Goal: Transaction & Acquisition: Purchase product/service

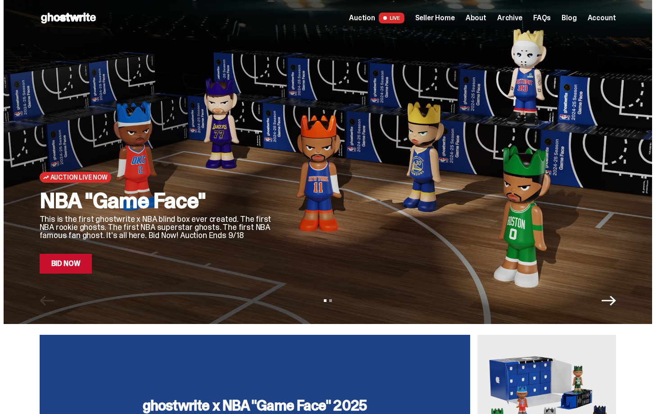
click at [455, 17] on span "Seller Home" at bounding box center [435, 17] width 40 height 7
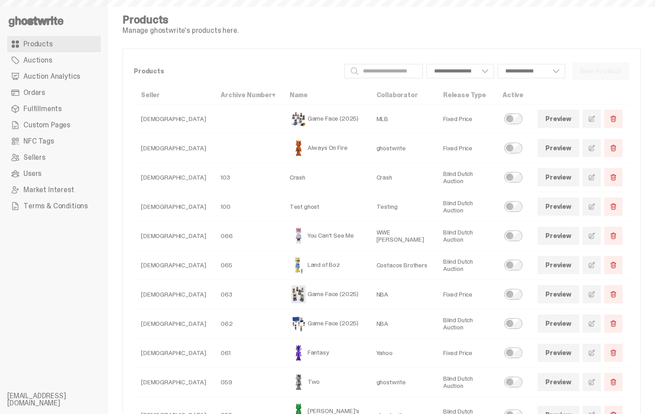
select select
click at [39, 89] on span "Orders" at bounding box center [34, 92] width 22 height 7
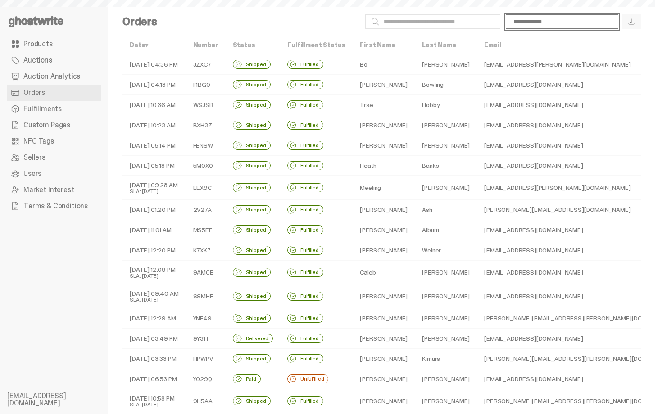
click at [541, 22] on select "**********" at bounding box center [562, 21] width 113 height 14
click at [512, 14] on select "**********" at bounding box center [562, 21] width 113 height 14
select select "**********"
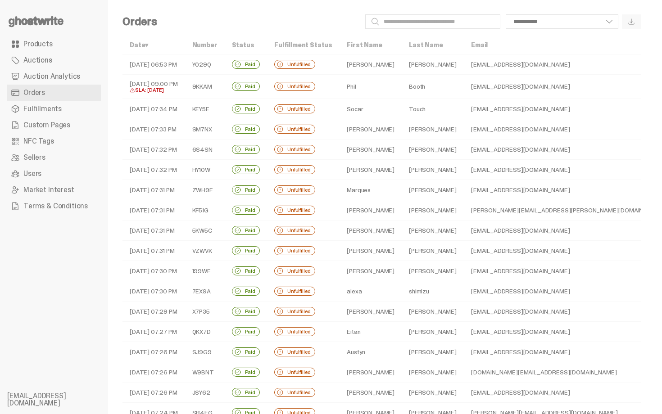
click at [318, 25] on div "**********" at bounding box center [402, 21] width 476 height 14
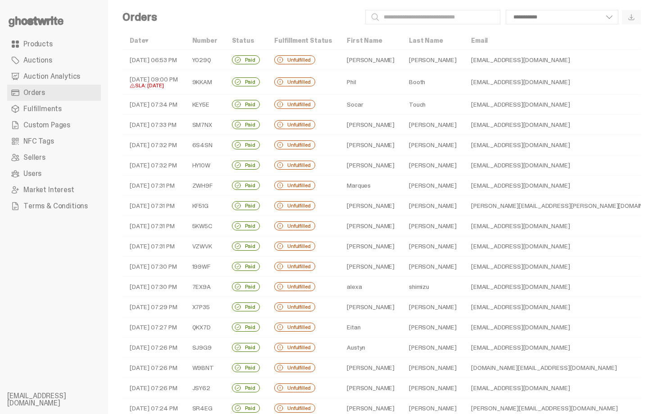
scroll to position [18, 0]
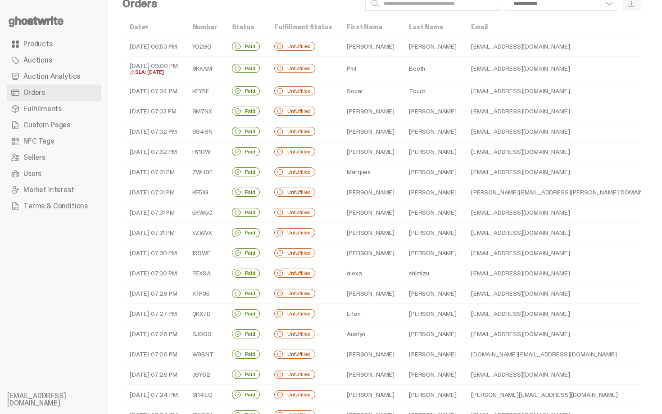
click at [330, 67] on td "Unfulfilled" at bounding box center [303, 69] width 72 height 24
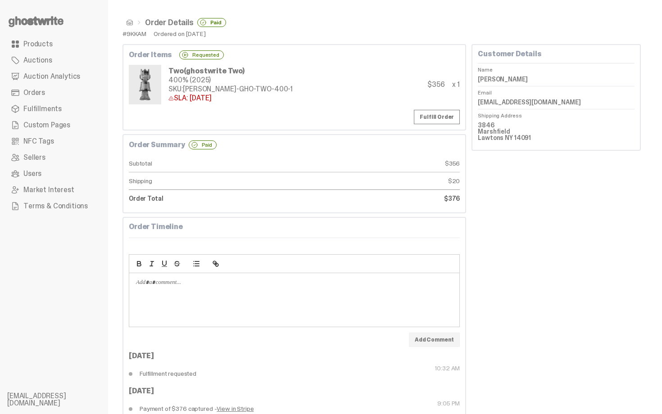
click at [133, 31] on div "#9KKAM" at bounding box center [134, 34] width 24 height 6
click at [134, 31] on div "#9KKAM" at bounding box center [134, 34] width 24 height 6
copy div "9KKAM"
click at [130, 24] on span at bounding box center [129, 22] width 7 height 7
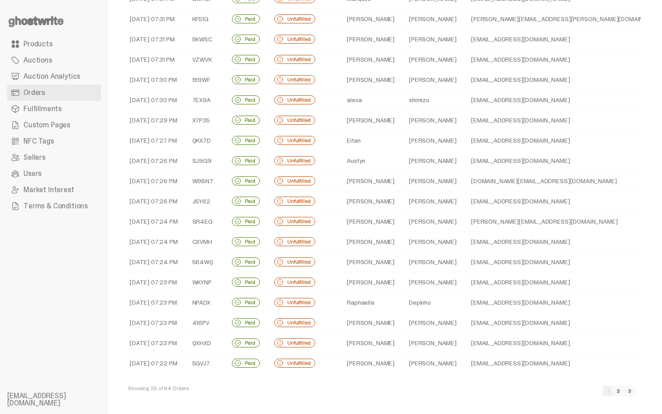
scroll to position [194, 0]
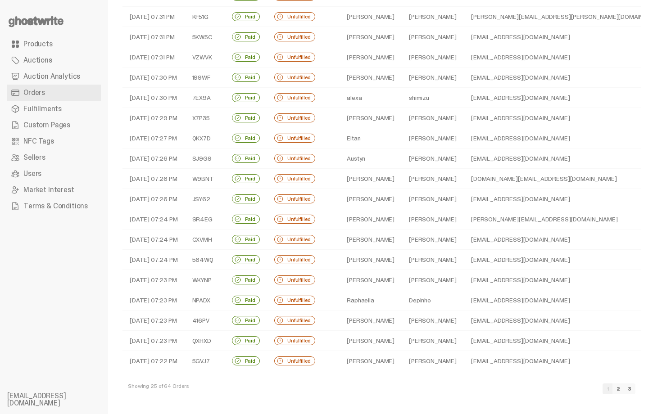
click at [402, 232] on td "Traynor" at bounding box center [433, 239] width 62 height 20
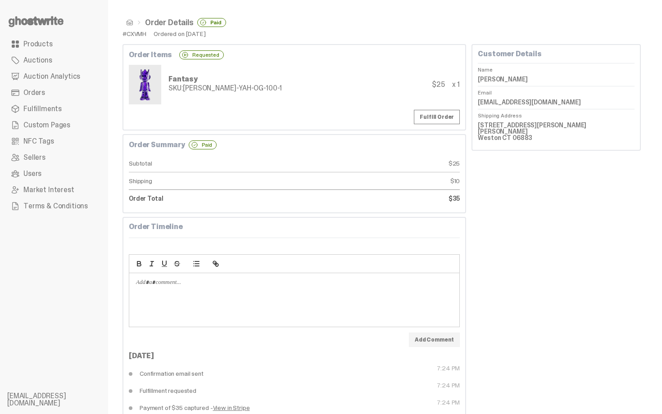
click at [127, 23] on span at bounding box center [129, 22] width 7 height 7
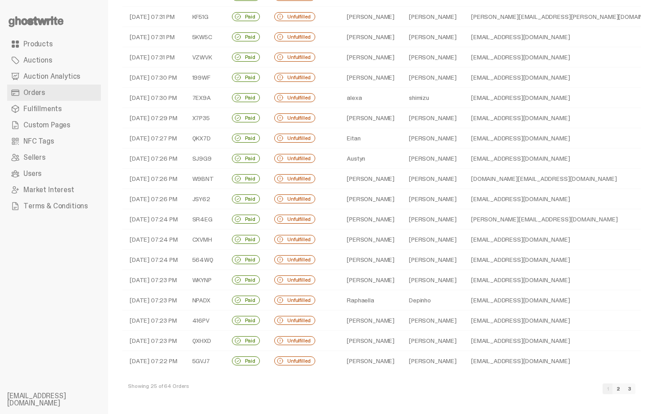
click at [635, 389] on link "3" at bounding box center [630, 389] width 12 height 11
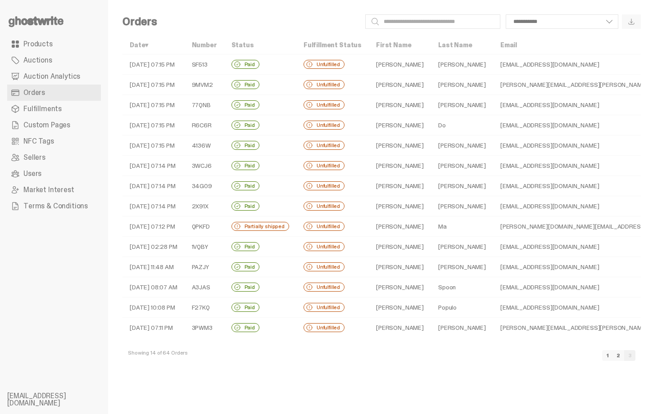
click at [369, 226] on td "Tate" at bounding box center [400, 227] width 62 height 20
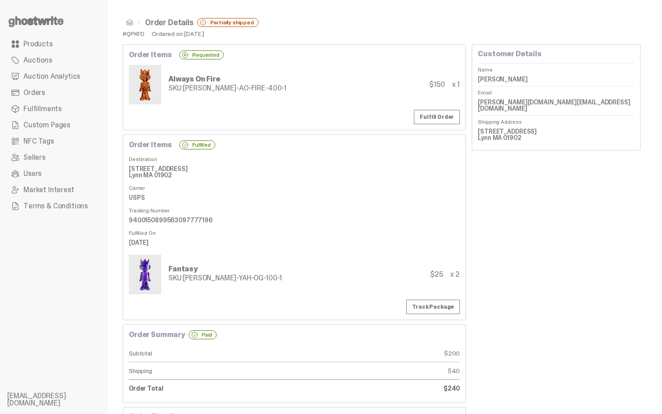
click at [129, 25] on span at bounding box center [129, 22] width 7 height 7
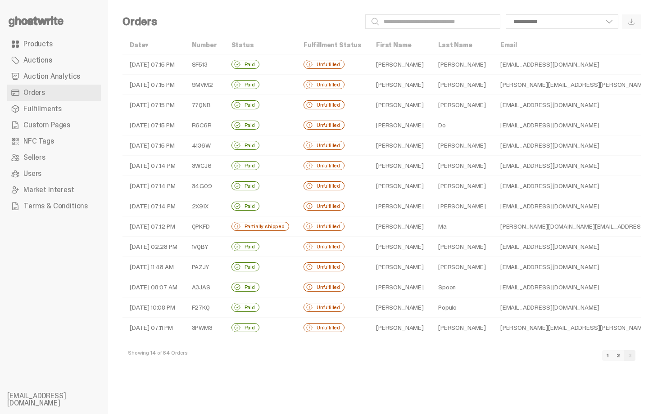
click at [385, 169] on td "Casey" at bounding box center [400, 166] width 62 height 20
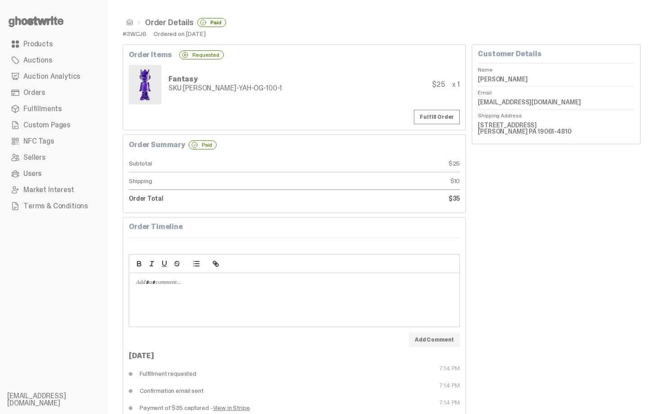
click at [140, 33] on div "#3WCJ6" at bounding box center [134, 34] width 24 height 6
copy div "3WCJ6"
click at [302, 97] on div "Fantasy SKU: TY-GH-YAH-OG-100-1 $25 x 1" at bounding box center [294, 85] width 331 height 40
click at [80, 41] on link "Products" at bounding box center [54, 44] width 94 height 16
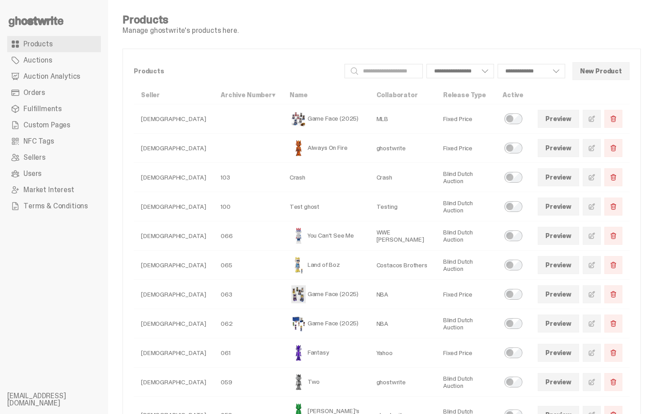
click at [85, 94] on link "Orders" at bounding box center [54, 93] width 94 height 16
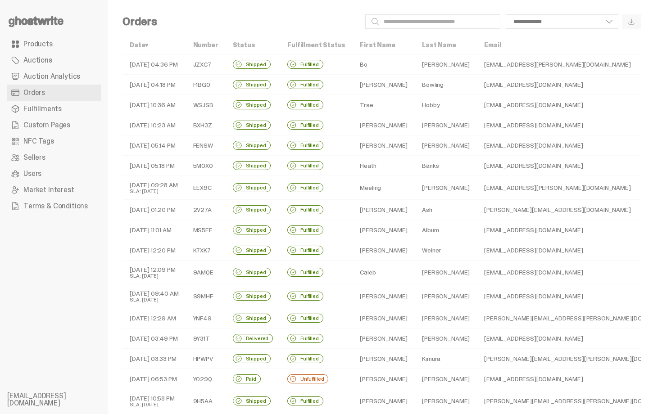
click at [321, 379] on div "Unfulfilled" at bounding box center [307, 379] width 41 height 9
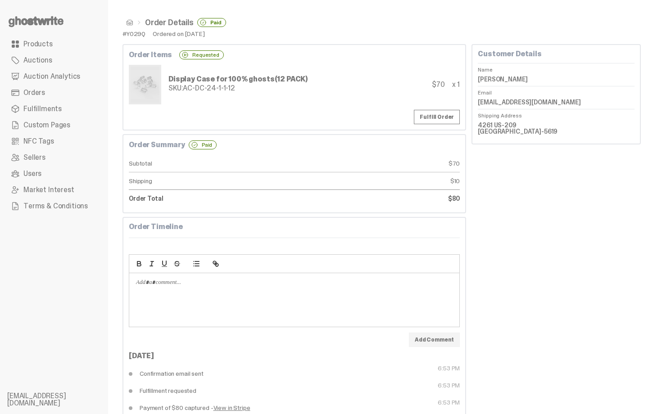
click at [62, 44] on link "Products" at bounding box center [54, 44] width 94 height 16
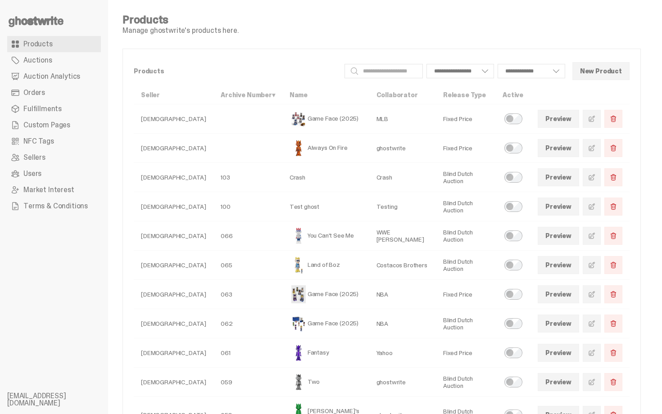
click at [58, 113] on span "Fulfillments" at bounding box center [42, 108] width 38 height 7
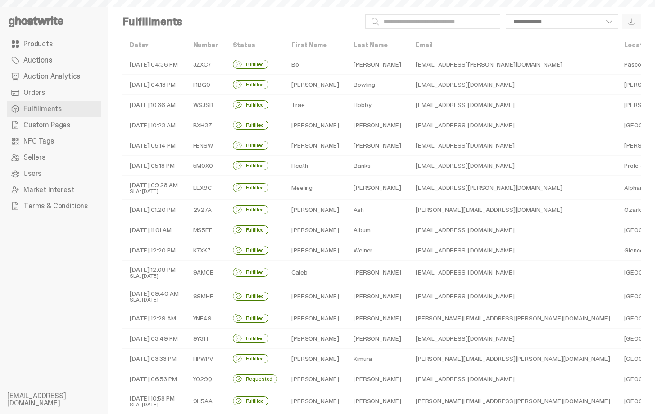
select select
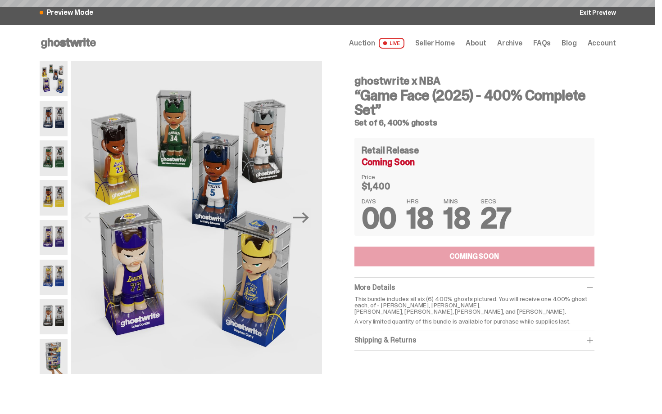
click at [519, 88] on h3 "“Game Face (2025) - 400% Complete Set”" at bounding box center [474, 102] width 240 height 29
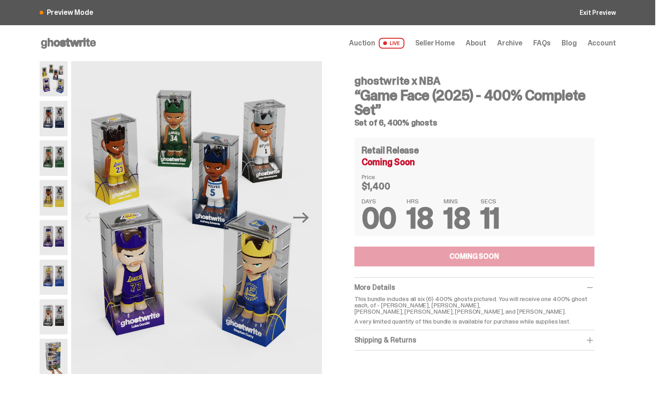
click at [514, 198] on div "Retail Release Coming Soon Price $1,400 DAYS 00 HRS 18 MINS 18 SECS 11" at bounding box center [474, 187] width 240 height 98
click at [306, 214] on icon "Next" at bounding box center [301, 217] width 16 height 11
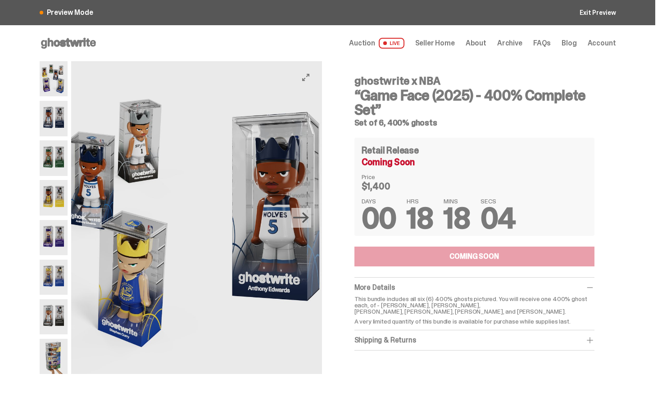
click at [306, 214] on icon "Next" at bounding box center [301, 217] width 16 height 11
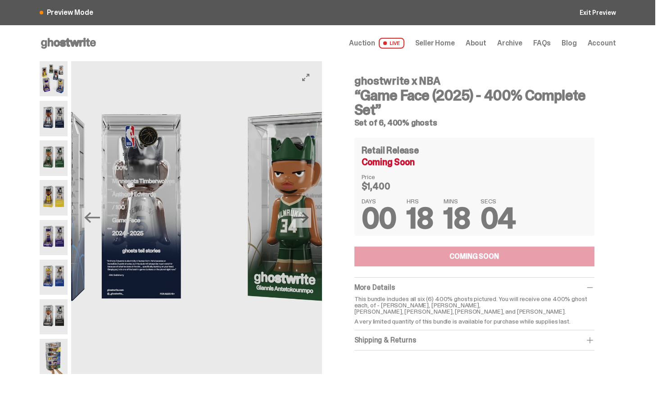
click at [306, 214] on icon "Next" at bounding box center [301, 217] width 16 height 11
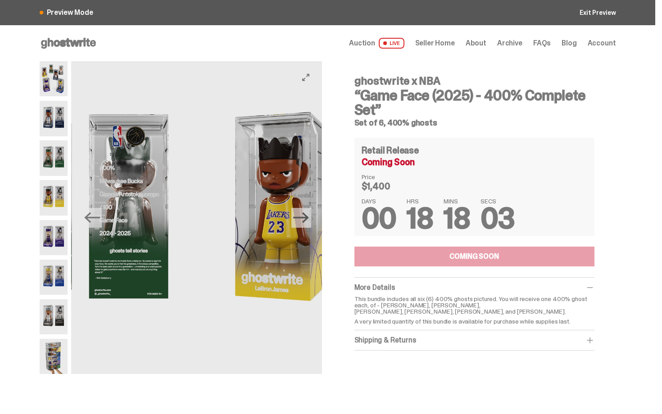
click at [306, 214] on icon "Next" at bounding box center [301, 217] width 16 height 11
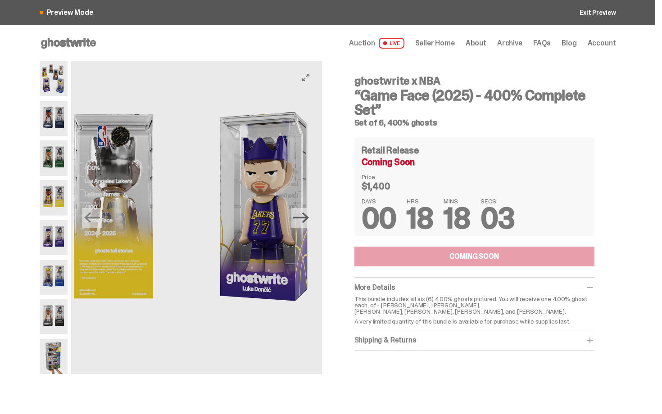
click at [306, 214] on icon "Next" at bounding box center [301, 217] width 16 height 11
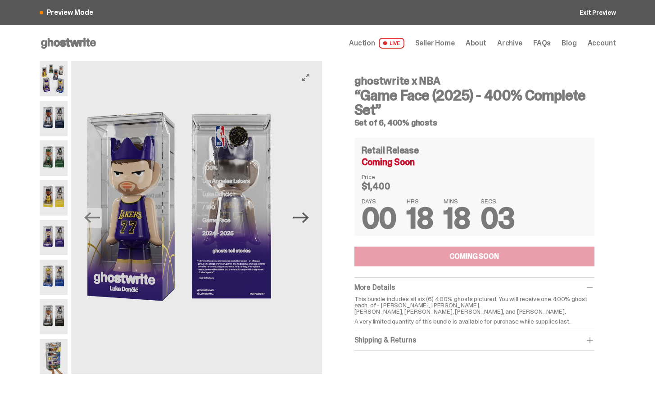
click at [306, 214] on icon "Next" at bounding box center [301, 217] width 16 height 11
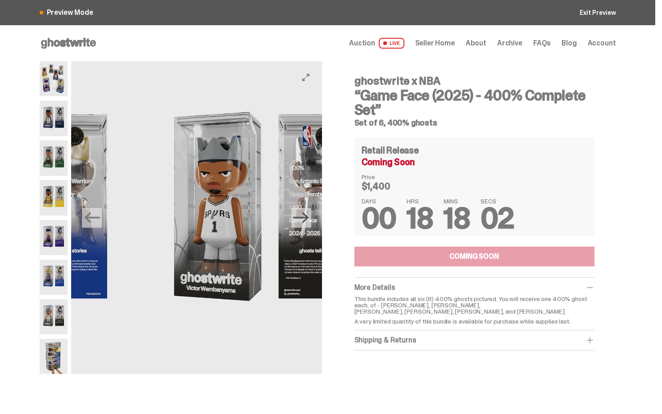
click at [306, 214] on icon "Next" at bounding box center [301, 217] width 16 height 11
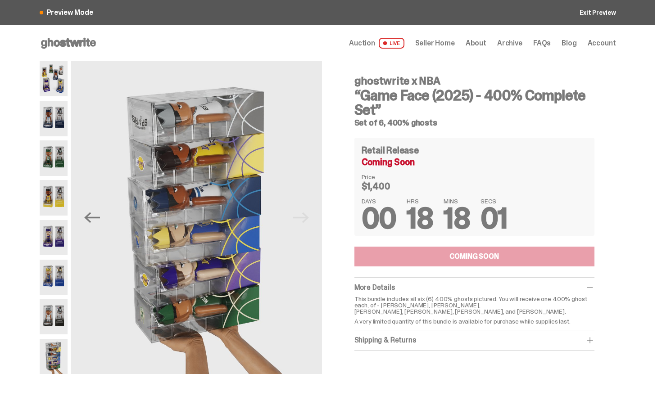
click at [374, 134] on div "ghostwrite x NBA “Game Face (2025) - 400% Complete Set” Set of 6, 400% ghosts R…" at bounding box center [474, 209] width 240 height 282
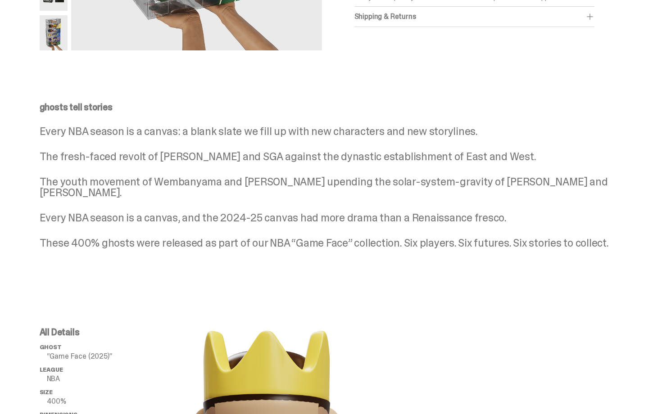
scroll to position [325, 0]
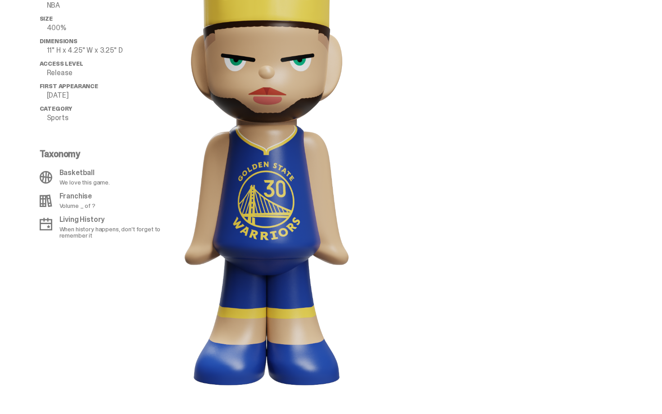
drag, startPoint x: 661, startPoint y: 147, endPoint x: 638, endPoint y: 226, distance: 83.1
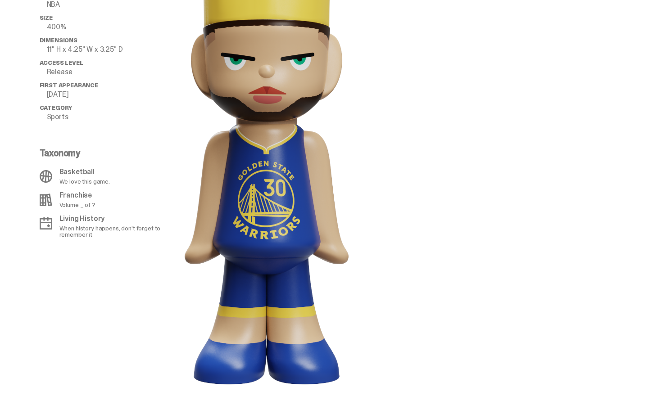
click at [627, 223] on div "All Details ghost “Game Face (2025)” League NBA Size 400% Dimensions 11" H x 4.…" at bounding box center [327, 170] width 655 height 476
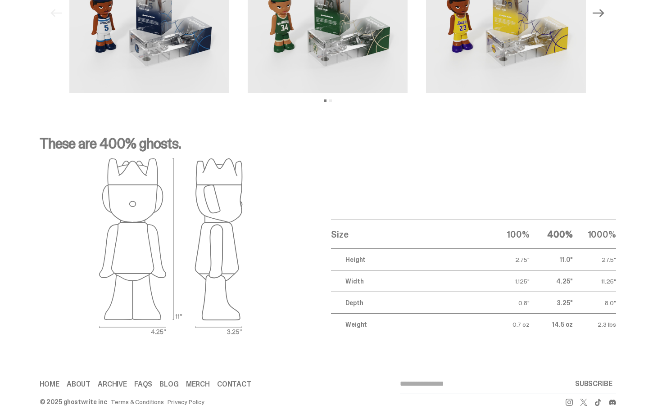
scroll to position [0, 0]
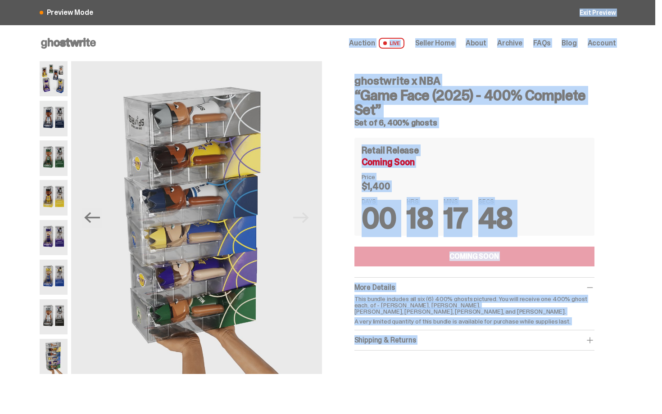
drag, startPoint x: 661, startPoint y: 303, endPoint x: 596, endPoint y: -16, distance: 325.8
click at [596, 0] on html "Preview Mode Exit Preview Open main menu Home Auction LIVE Seller Home About Ar…" at bounding box center [327, 207] width 655 height 414
click at [492, 106] on h3 "“Game Face (2025) - 400% Complete Set”" at bounding box center [474, 102] width 240 height 29
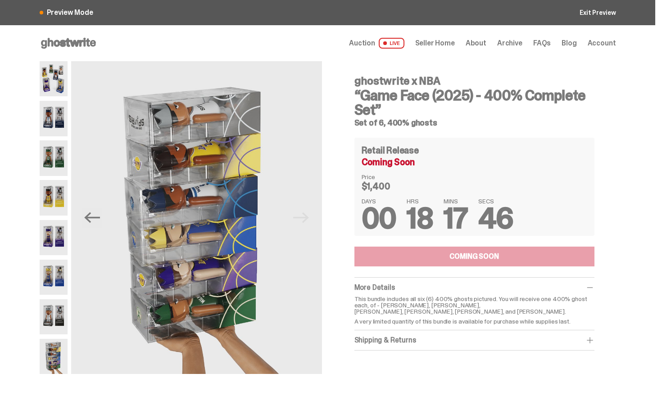
click at [69, 46] on icon at bounding box center [69, 43] width 58 height 14
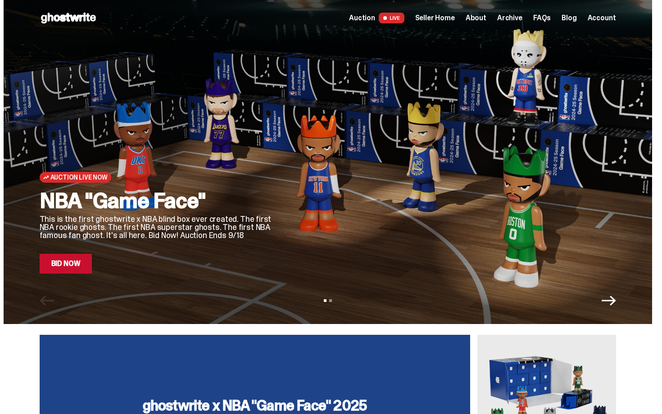
click at [346, 127] on div at bounding box center [452, 151] width 328 height 246
click at [66, 266] on link "Bid Now" at bounding box center [66, 264] width 53 height 20
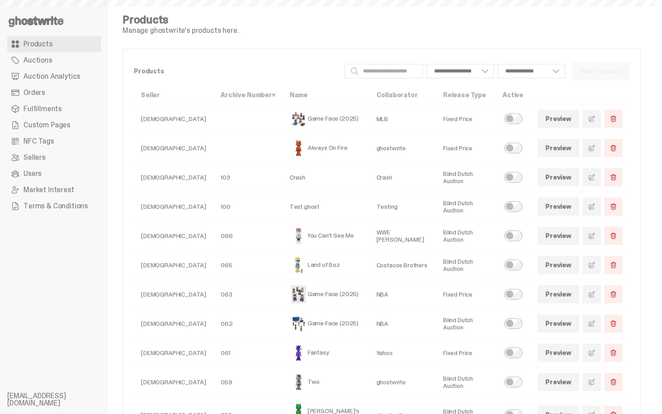
select select
click at [47, 80] on span "Auction Analytics" at bounding box center [51, 76] width 57 height 7
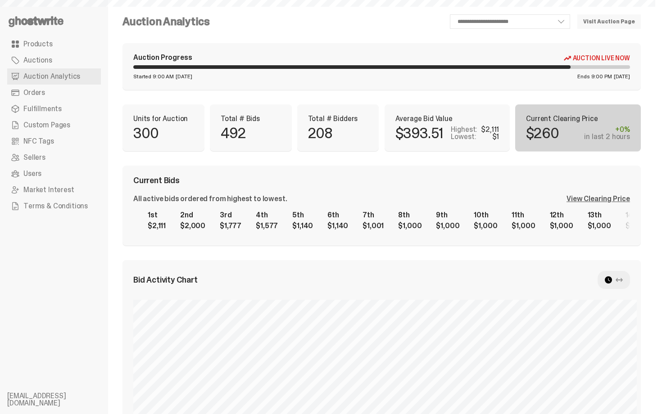
click at [383, 91] on div "**********" at bounding box center [381, 359] width 518 height 690
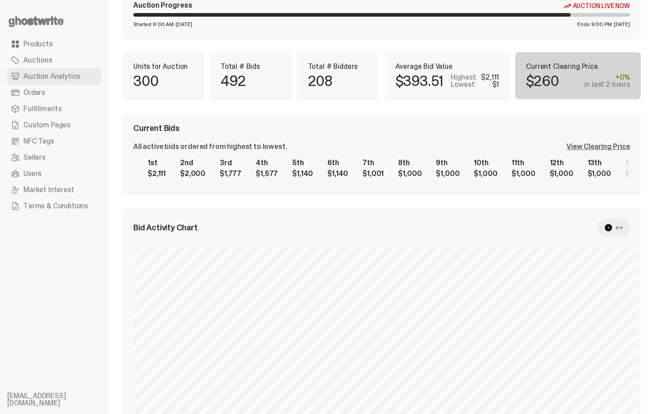
scroll to position [70, 0]
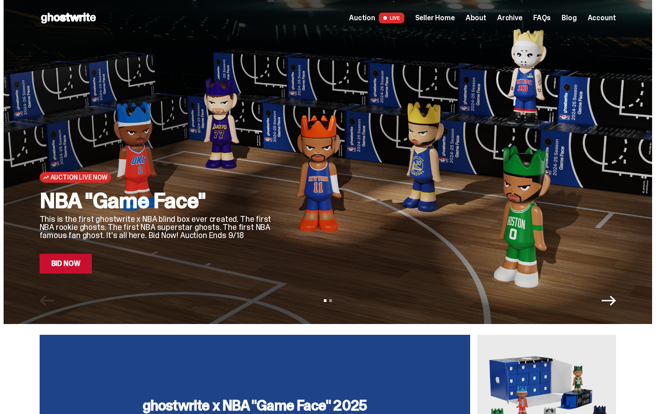
click at [411, 204] on div at bounding box center [452, 151] width 328 height 246
click at [68, 260] on link "Bid Now" at bounding box center [66, 264] width 53 height 20
